Goal: Transaction & Acquisition: Purchase product/service

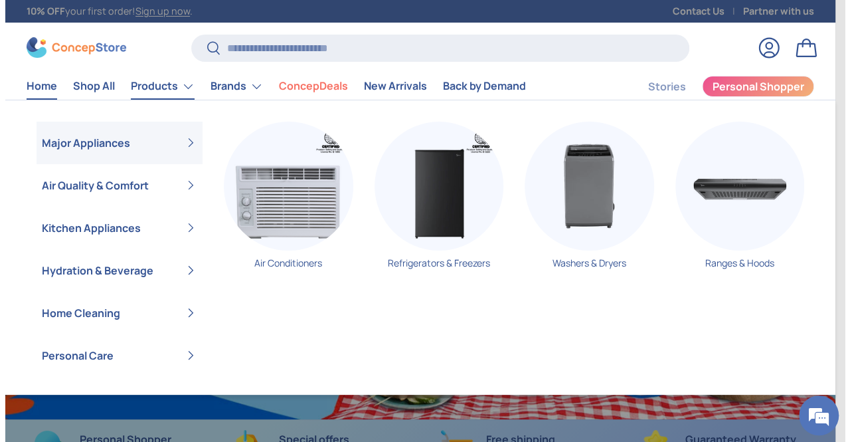
scroll to position [3307, 5062]
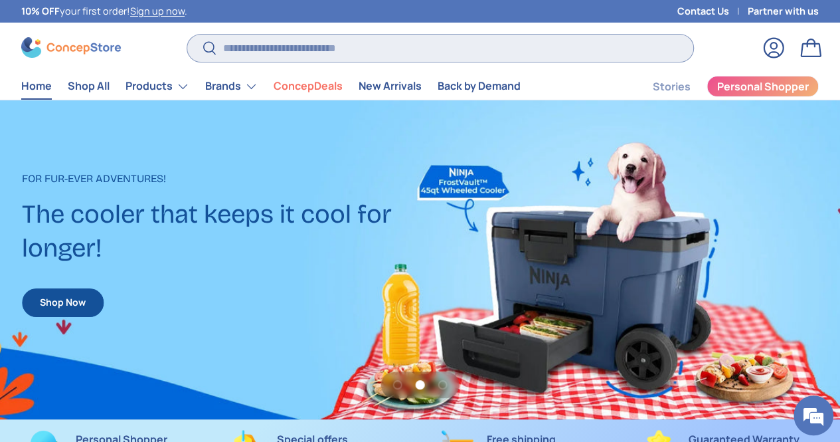
click at [325, 47] on input "Search" at bounding box center [440, 48] width 506 height 27
click at [328, 46] on input "Search" at bounding box center [440, 48] width 506 height 27
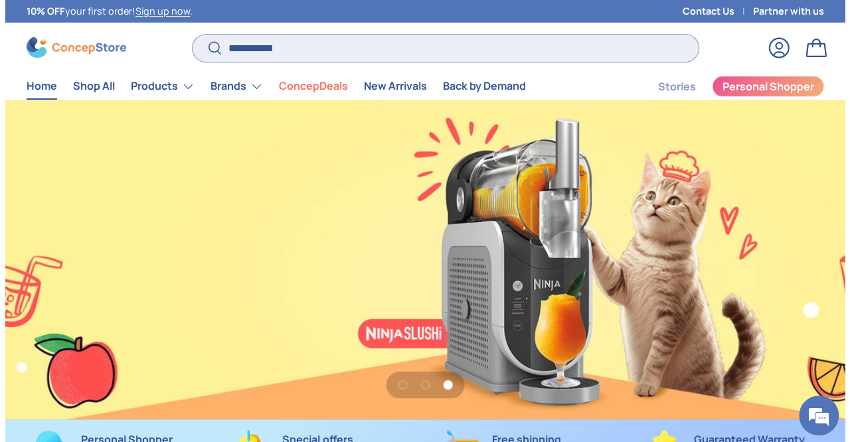
scroll to position [0, 1680]
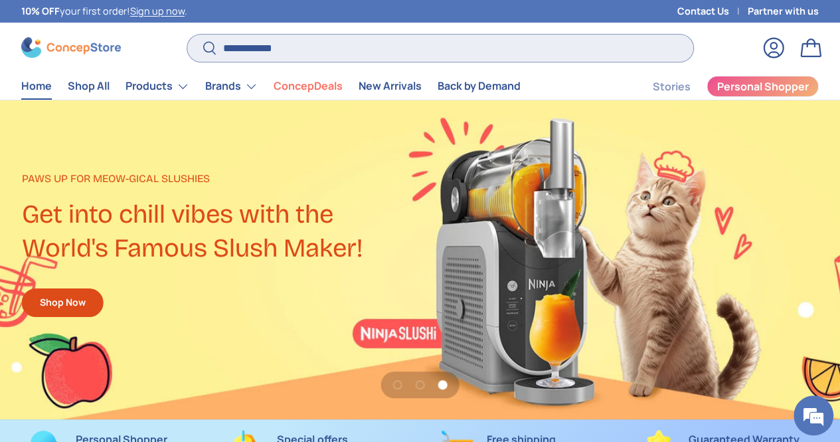
type input "**********"
click at [187, 33] on button "Search" at bounding box center [202, 48] width 30 height 31
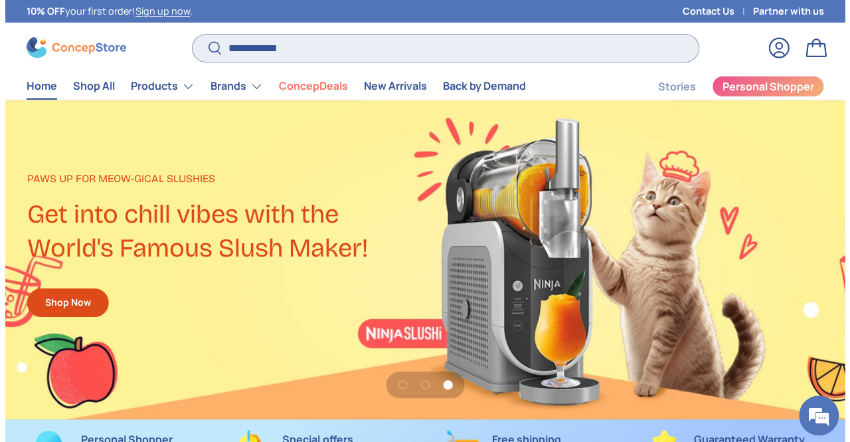
scroll to position [3323, 5108]
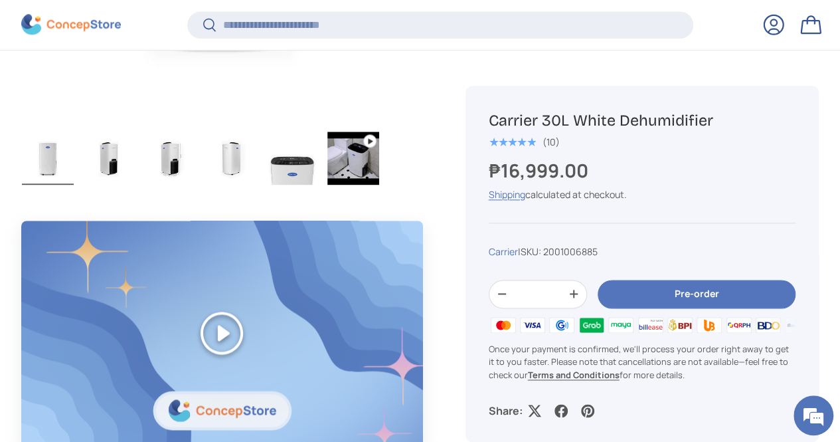
scroll to position [861, 0]
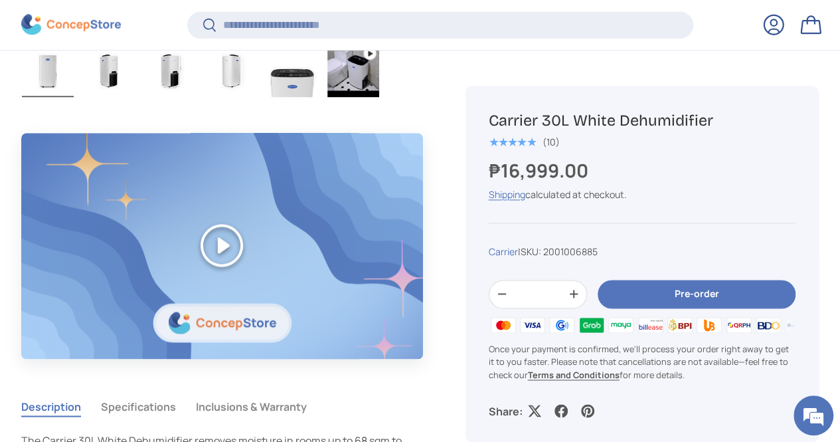
click at [586, 258] on div "Pre-order Carrier 30L White Dehumidifier ★★★★★ (10) ₱16,999.00 Unit price / Una…" at bounding box center [642, 264] width 353 height 356
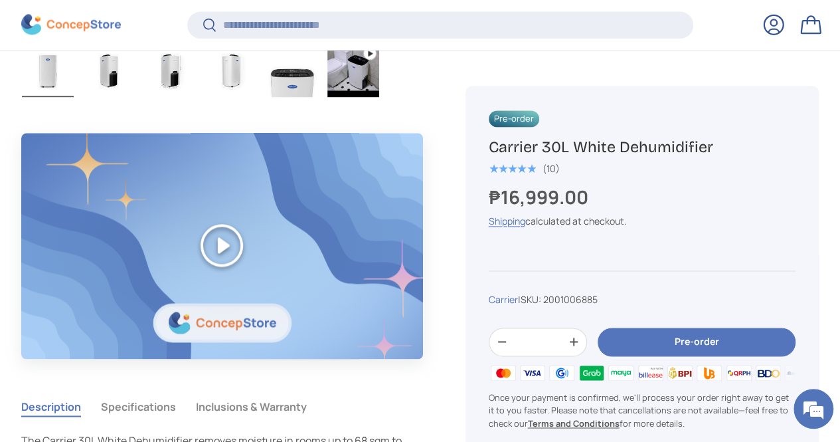
click at [587, 249] on div "Pre-order Carrier 30L White Dehumidifier ★★★★★ (10) ₱16,999.00 Unit price / Una…" at bounding box center [642, 288] width 353 height 404
click at [583, 286] on div "Pre-order Carrier 30L White Dehumidifier ★★★★★ (10) ₱16,999.00 Unit price / Una…" at bounding box center [642, 288] width 353 height 404
click at [583, 298] on span "2001006885" at bounding box center [570, 299] width 54 height 13
copy span "2001006885"
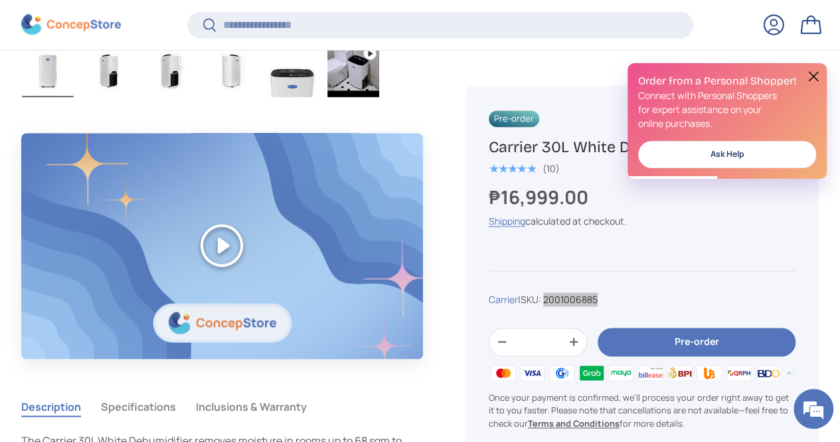
scroll to position [0, 0]
